Goal: Task Accomplishment & Management: Manage account settings

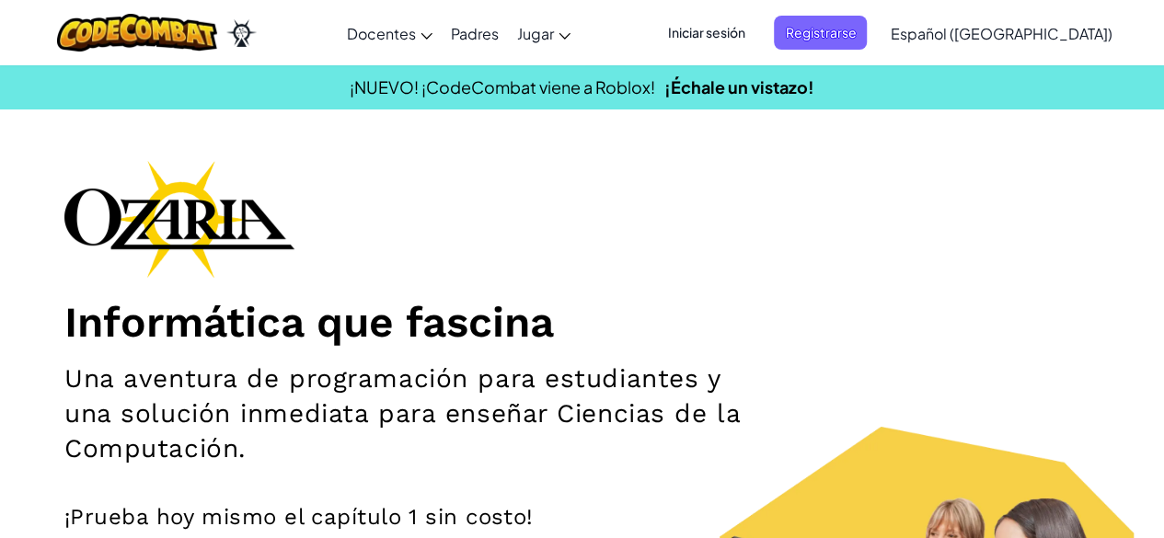
click at [744, 47] on span "Iniciar sesión" at bounding box center [705, 33] width 99 height 34
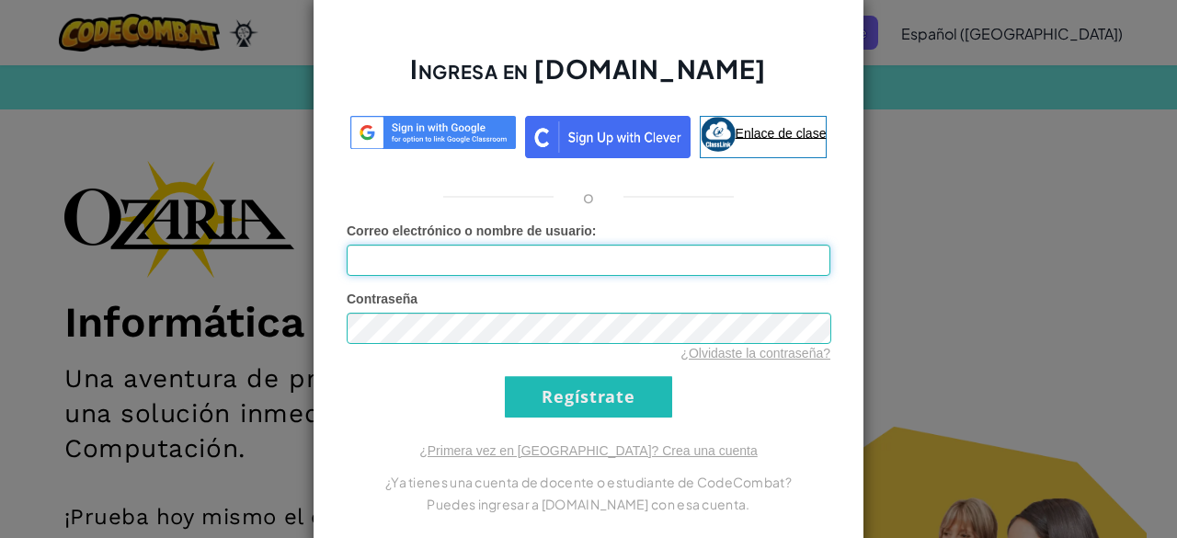
type input "[EMAIL_ADDRESS][DOMAIN_NAME]"
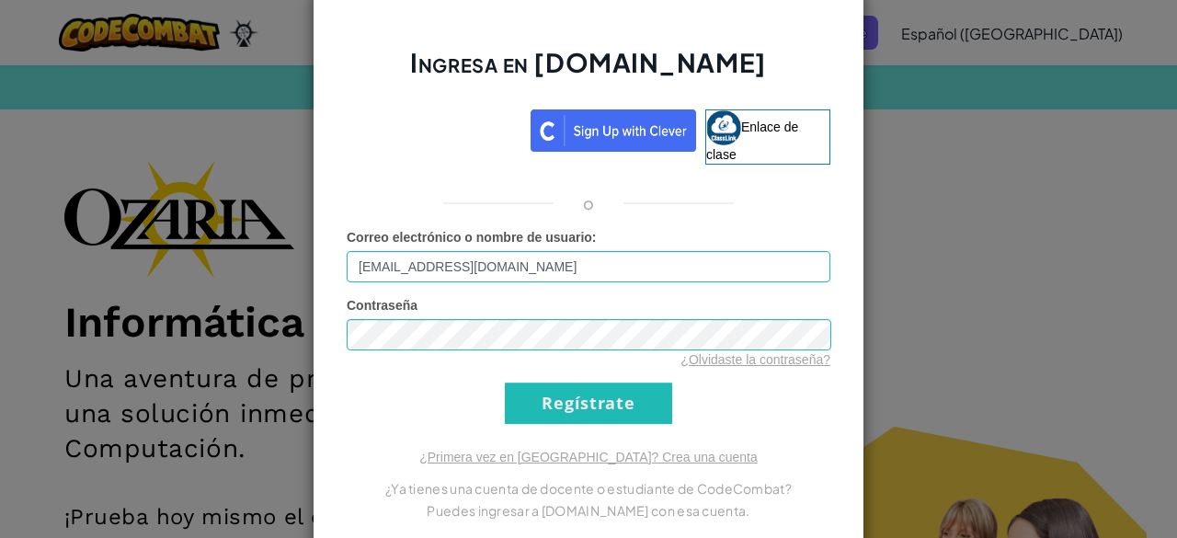
drag, startPoint x: 724, startPoint y: 38, endPoint x: 570, endPoint y: 409, distance: 402.1
click at [570, 409] on div "Ingresa en [DOMAIN_NAME] Enlace de clase o Error desconocido. Correo electrónic…" at bounding box center [589, 269] width 552 height 561
click at [570, 409] on input "Regístrate" at bounding box center [588, 403] width 167 height 41
